Goal: Navigation & Orientation: Find specific page/section

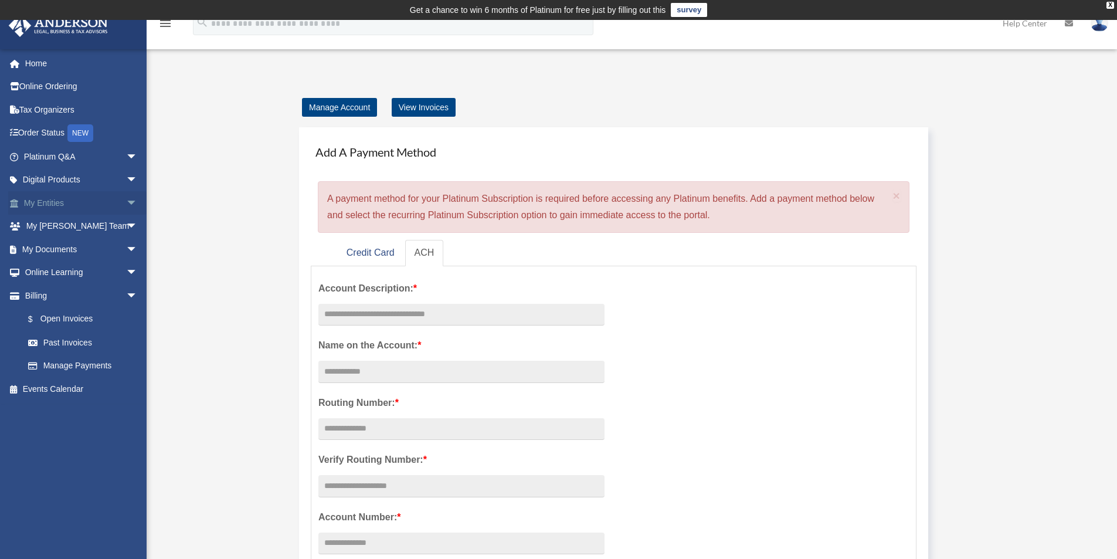
click at [126, 204] on span "arrow_drop_down" at bounding box center [137, 203] width 23 height 24
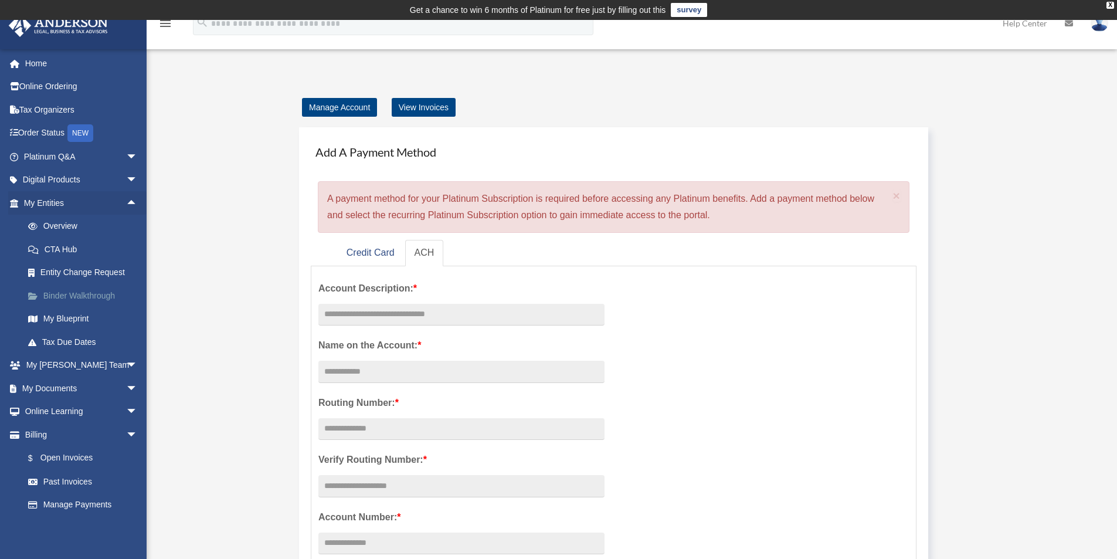
click at [72, 294] on link "Binder Walkthrough" at bounding box center [85, 295] width 139 height 23
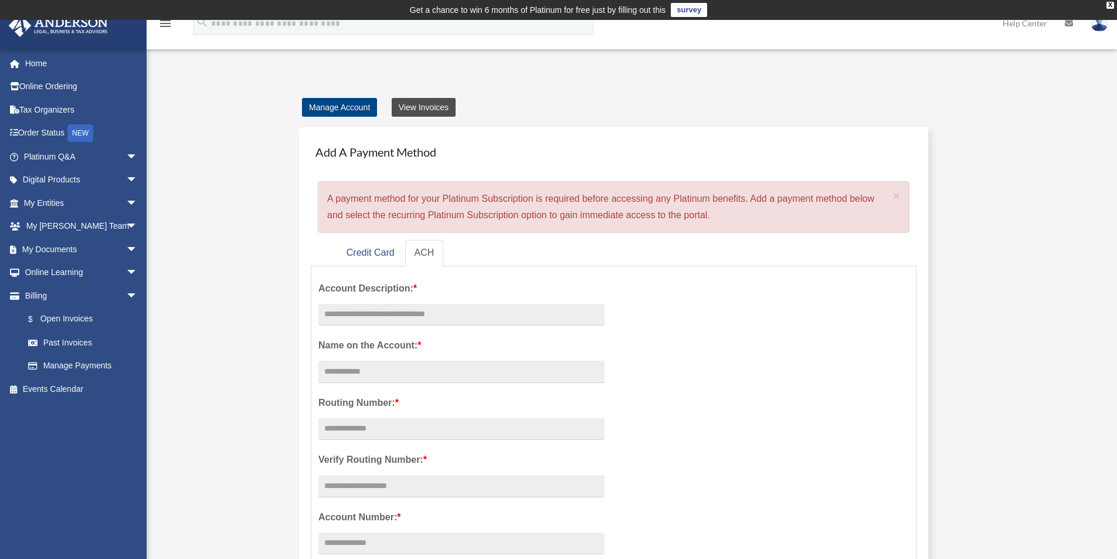
click at [426, 100] on link "View Invoices" at bounding box center [424, 107] width 64 height 19
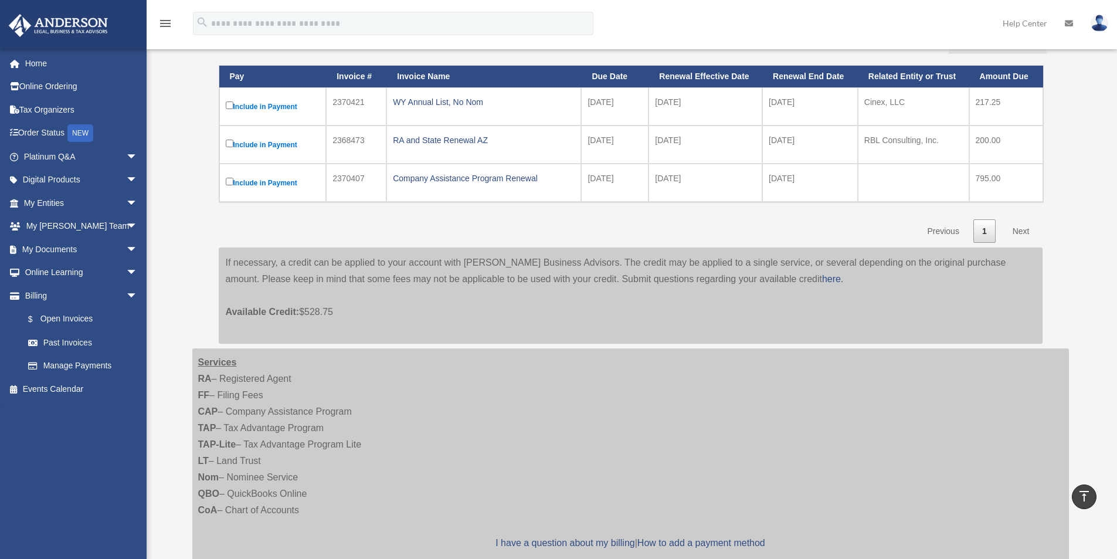
scroll to position [117, 0]
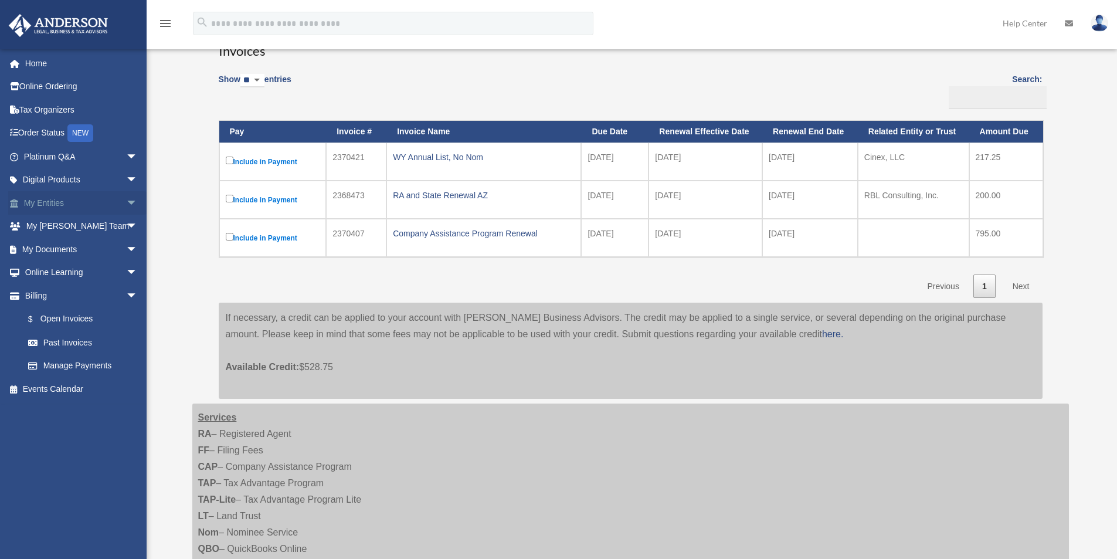
click at [52, 199] on link "My Entities arrow_drop_down" at bounding box center [81, 202] width 147 height 23
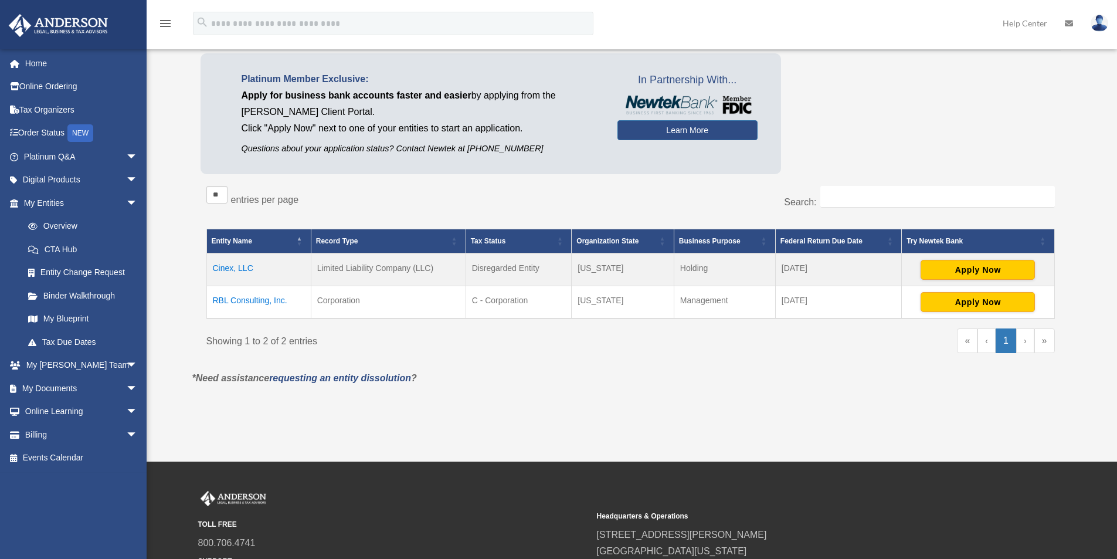
scroll to position [119, 0]
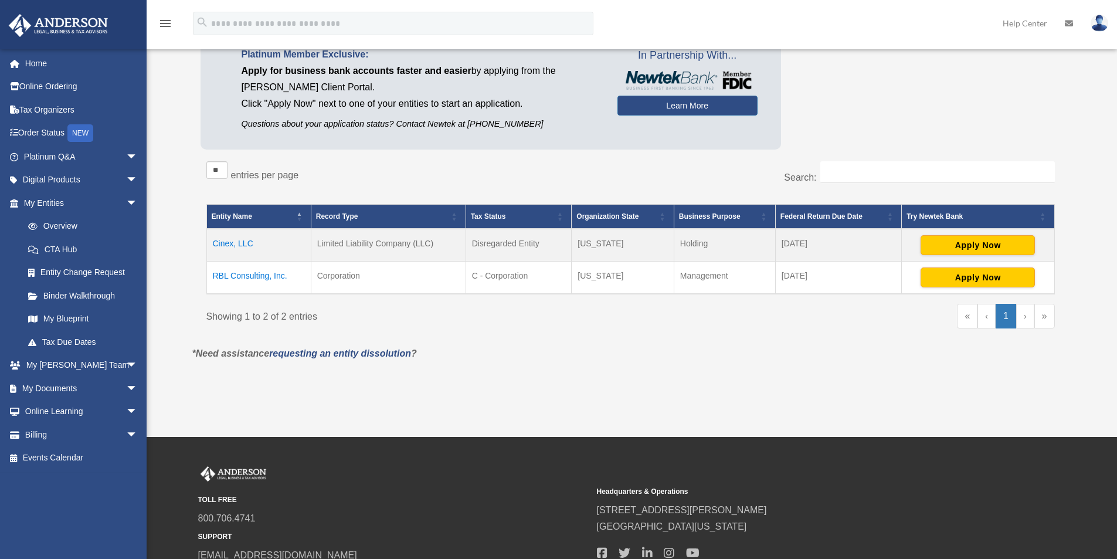
click at [233, 273] on td "RBL Consulting, Inc." at bounding box center [258, 278] width 104 height 33
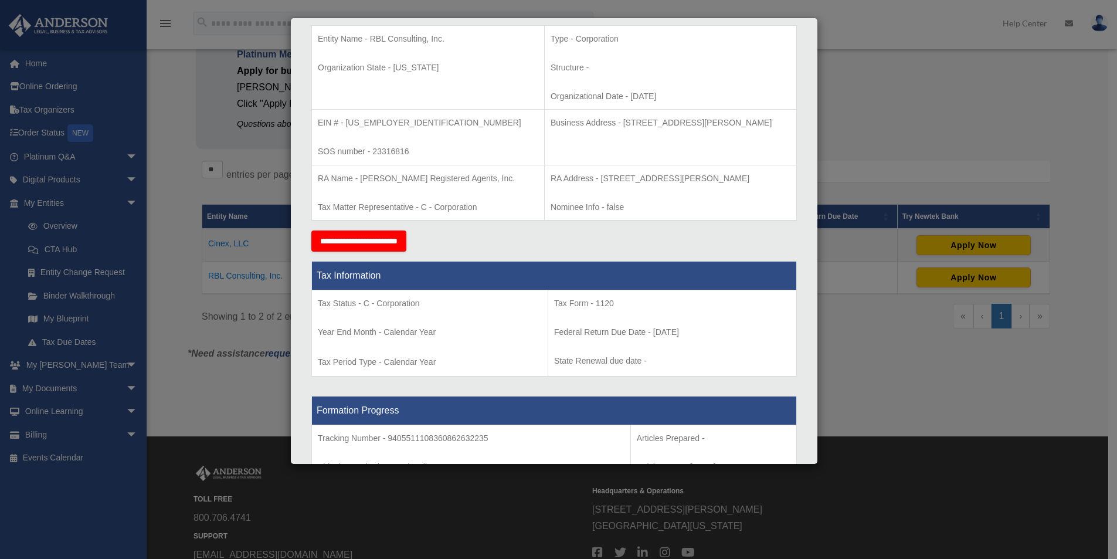
scroll to position [0, 0]
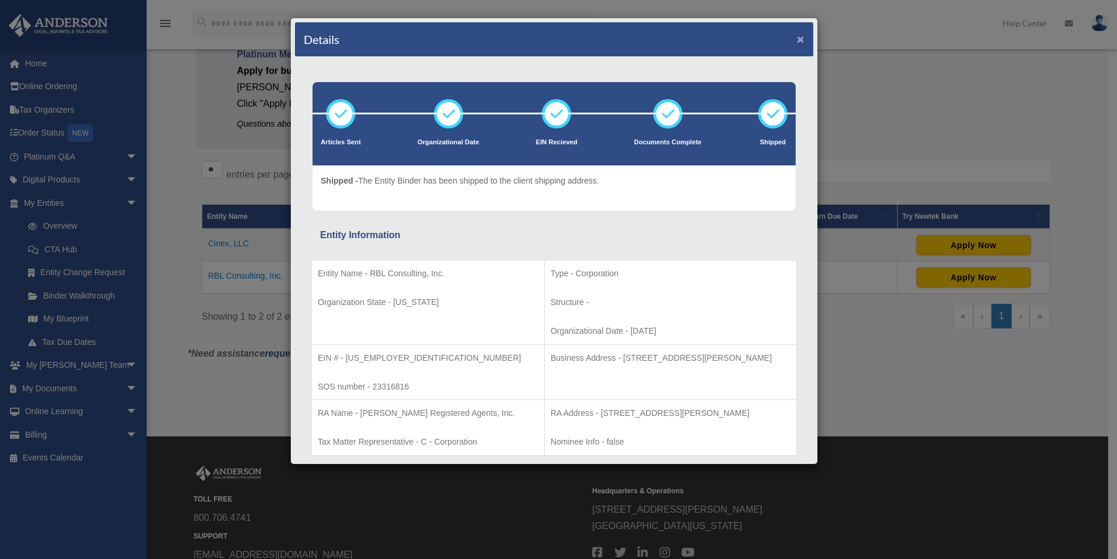
click at [797, 36] on button "×" at bounding box center [801, 39] width 8 height 12
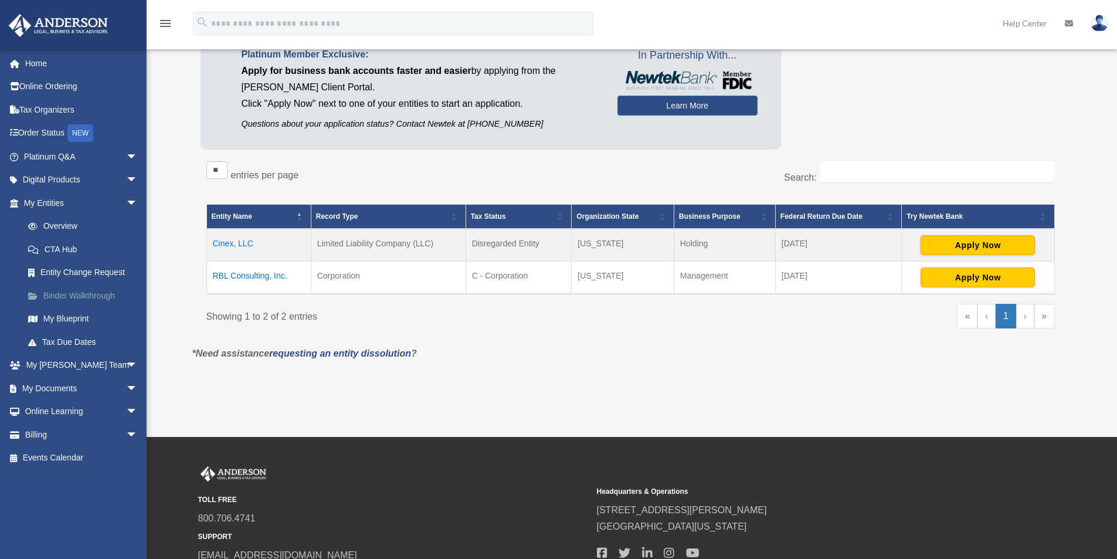
click at [57, 290] on link "Binder Walkthrough" at bounding box center [85, 295] width 139 height 23
